Goal: Register for event/course

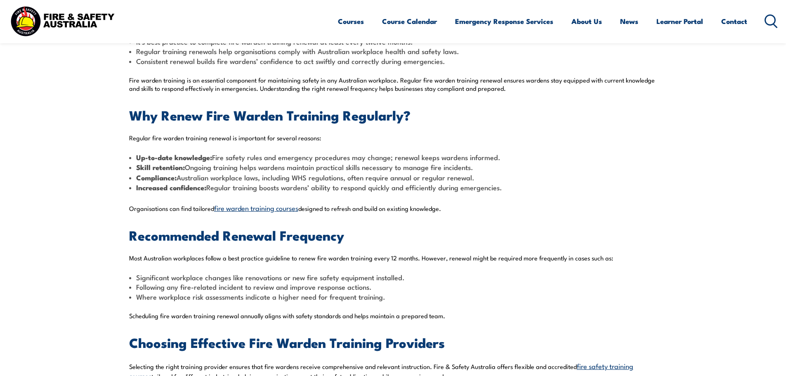
scroll to position [289, 0]
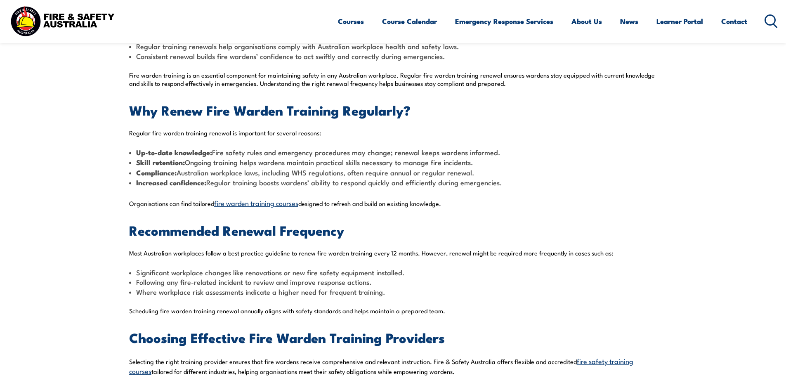
click at [252, 204] on span "fire warden training courses" at bounding box center [256, 203] width 84 height 10
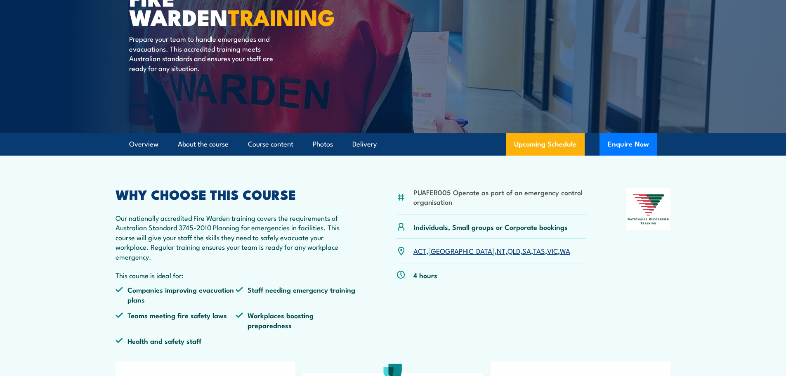
scroll to position [113, 0]
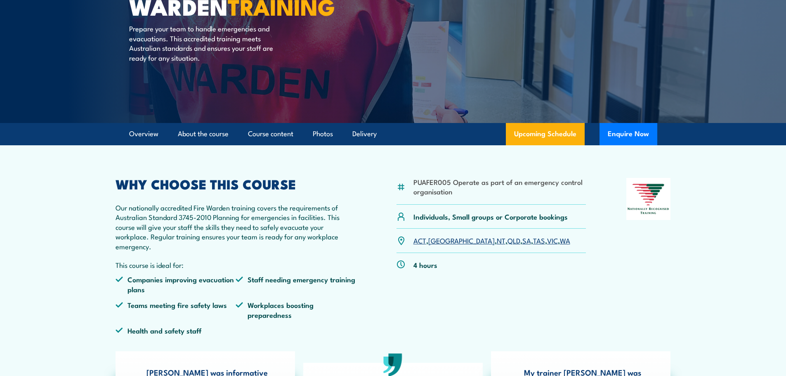
click at [522, 242] on link "SA" at bounding box center [526, 240] width 9 height 10
